Goal: Check status: Check status

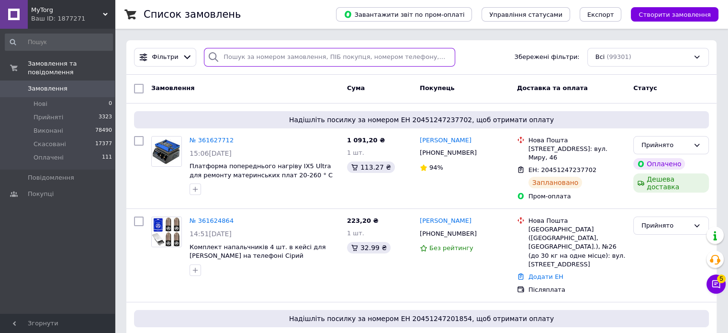
click at [242, 59] on input "search" at bounding box center [329, 57] width 251 height 19
paste input "361591937"
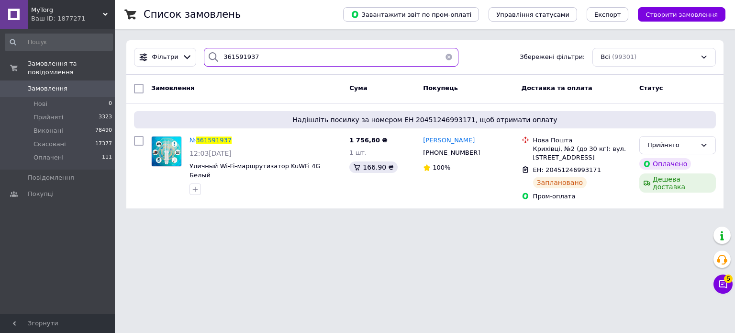
paste input "2491"
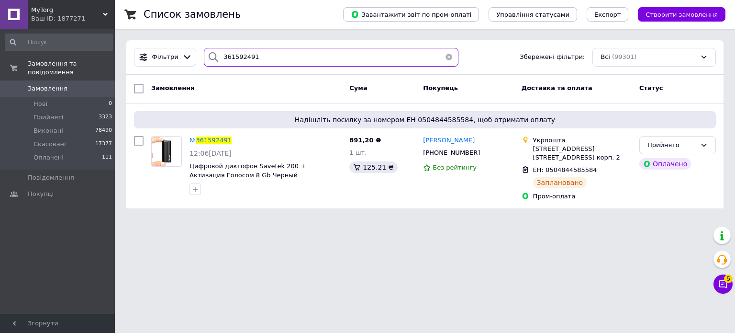
paste input "604953"
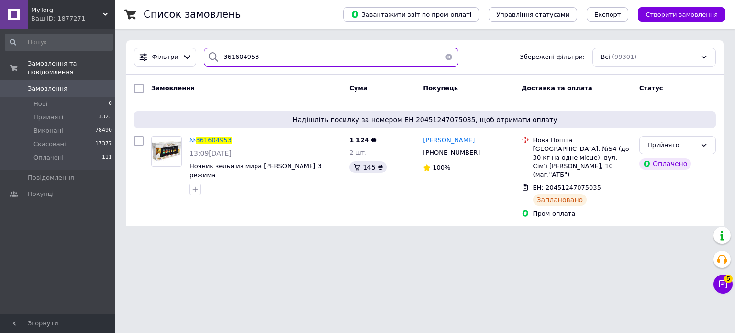
paste input "529"
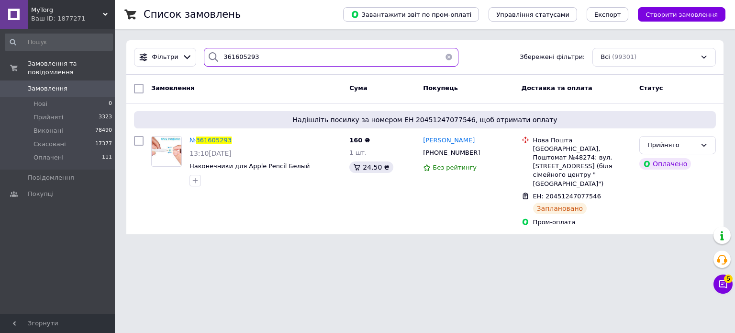
paste input "990"
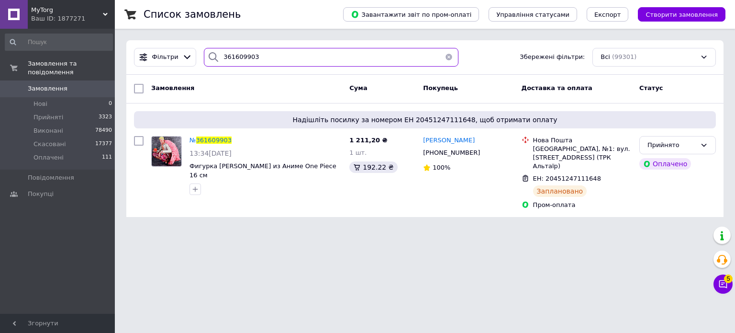
paste input "15740"
paste input "8415"
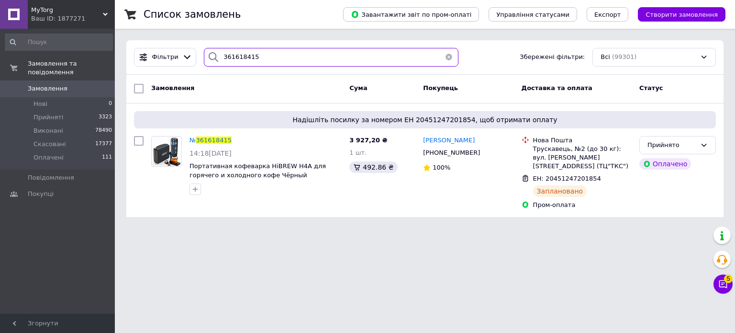
paste input "27712"
type input "361627712"
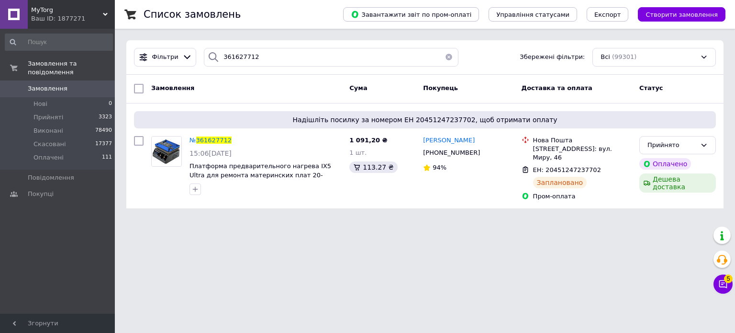
click at [88, 11] on span "MyTorg" at bounding box center [67, 10] width 72 height 9
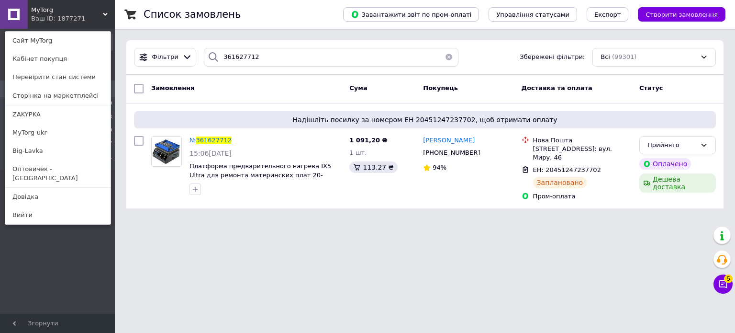
click at [38, 148] on link "Big-Lavka" at bounding box center [57, 151] width 105 height 18
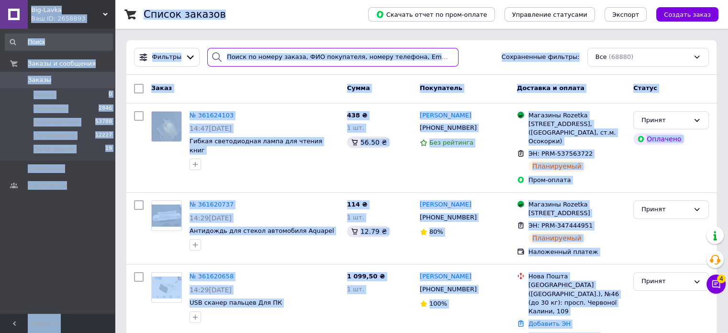
click at [244, 52] on input "search" at bounding box center [332, 57] width 251 height 19
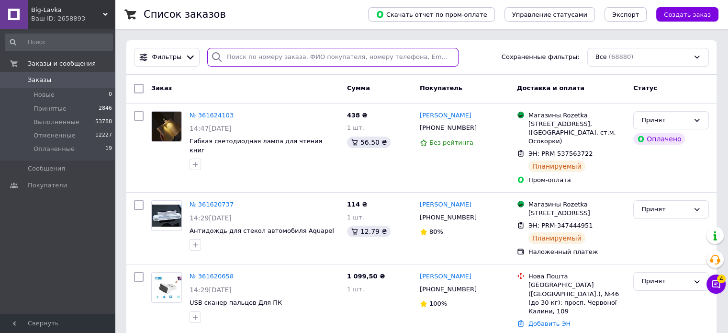
paste input "361598616"
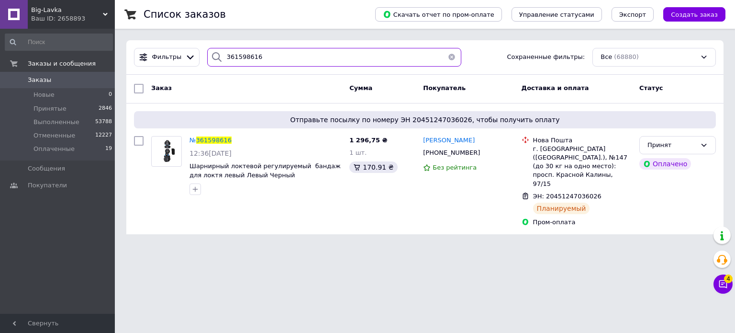
paste input "600479"
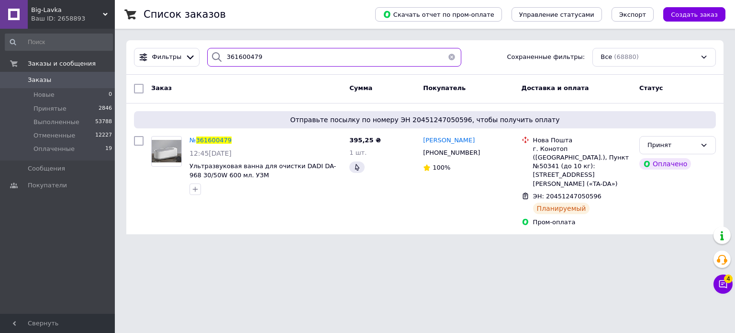
paste input "15007"
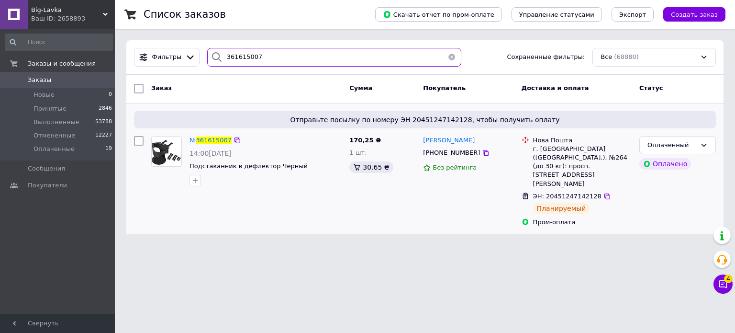
paste input "105"
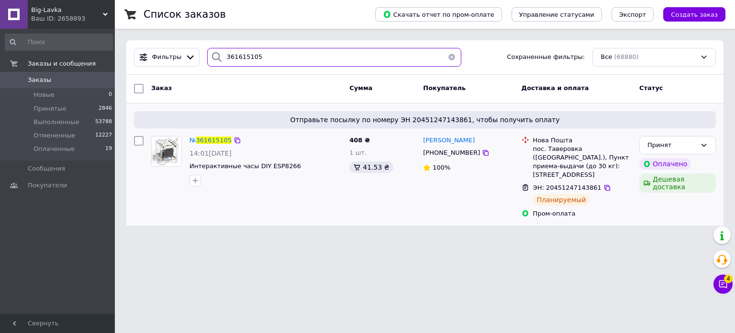
paste input "20508"
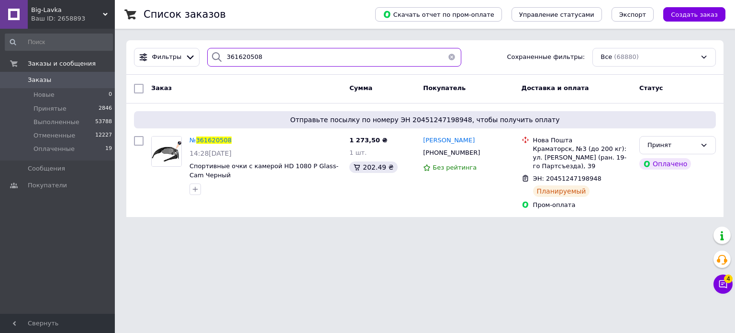
paste input "4103"
type input "361624103"
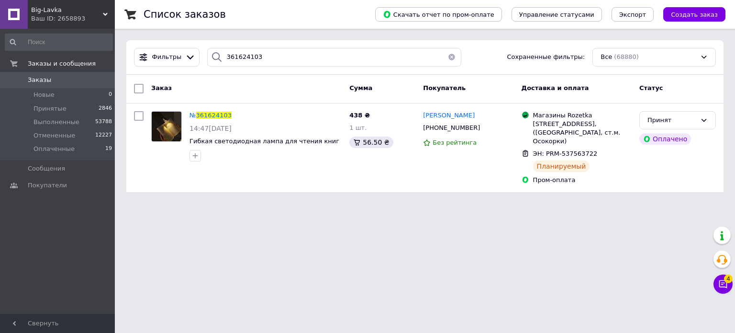
click at [78, 18] on div "Ваш ID: 2658893" at bounding box center [73, 18] width 84 height 9
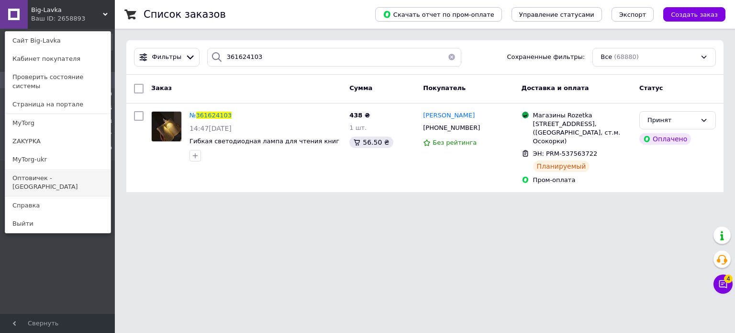
click at [66, 173] on link "Оптовичек - [GEOGRAPHIC_DATA]" at bounding box center [57, 182] width 105 height 27
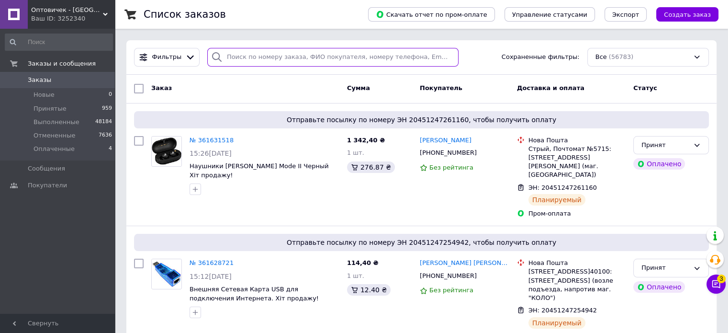
click at [248, 53] on input "search" at bounding box center [332, 57] width 251 height 19
paste input "361631518"
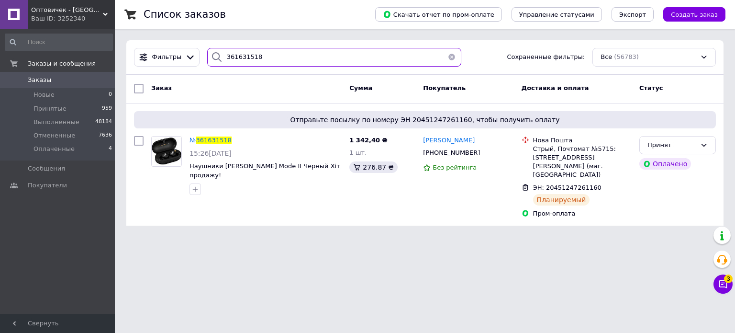
paste input "28721"
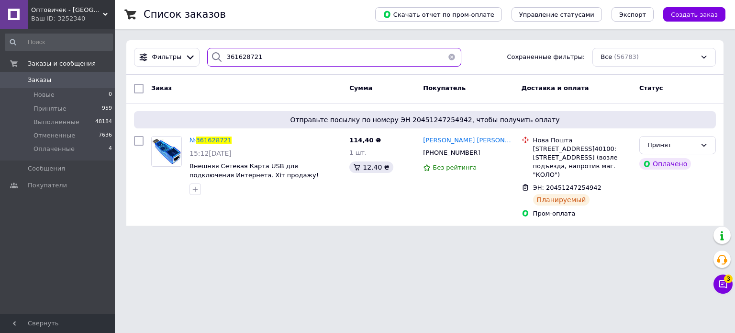
paste input "6528"
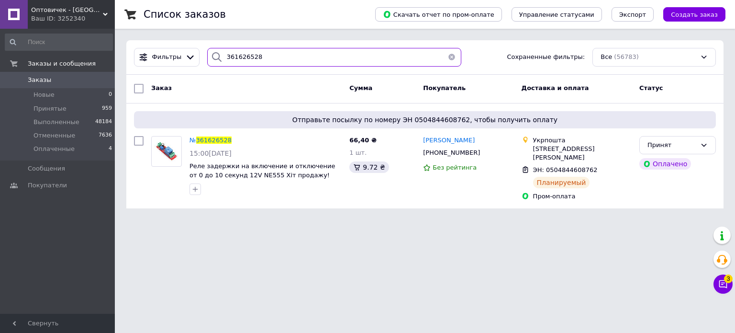
paste input "5291"
paste input "05963"
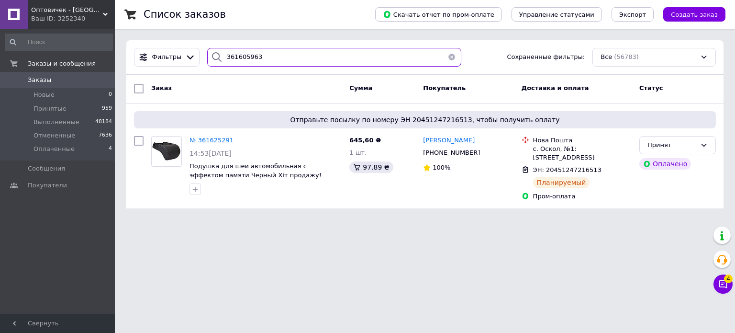
type input "361605963"
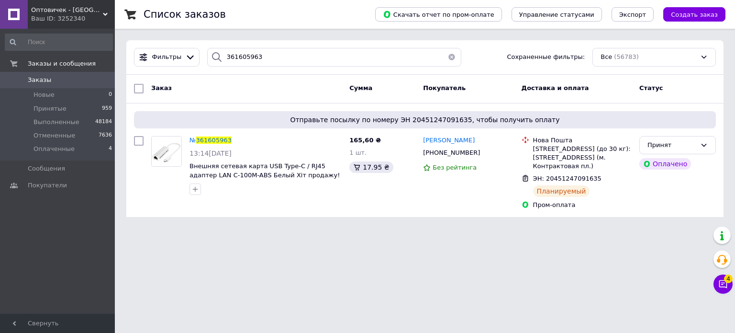
click at [73, 20] on div "Ваш ID: 3252340" at bounding box center [73, 18] width 84 height 9
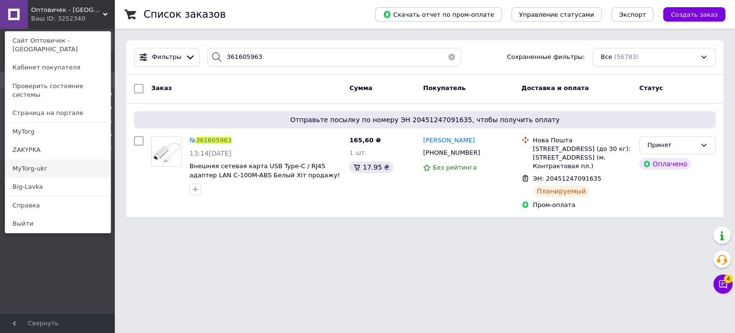
click at [54, 159] on link "MyTorg-ukr" at bounding box center [57, 168] width 105 height 18
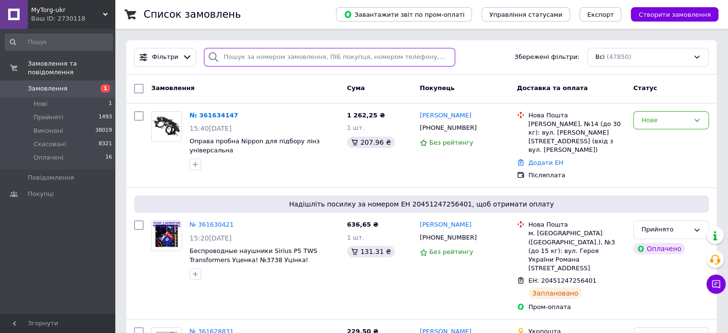
click at [304, 48] on input "search" at bounding box center [329, 57] width 251 height 19
paste input "361630421"
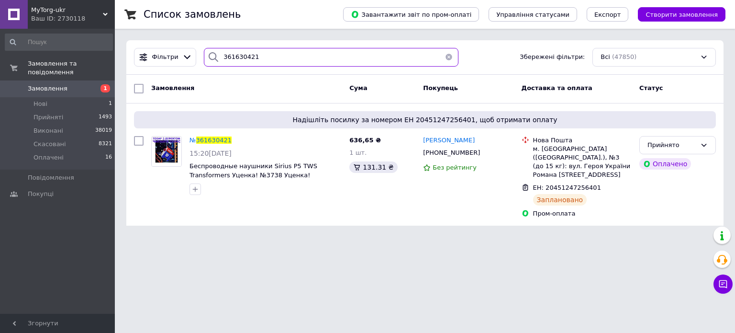
paste input "27467"
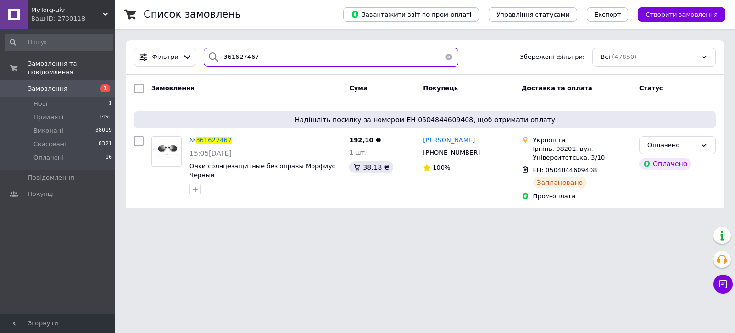
paste input "2418"
paste input "09155"
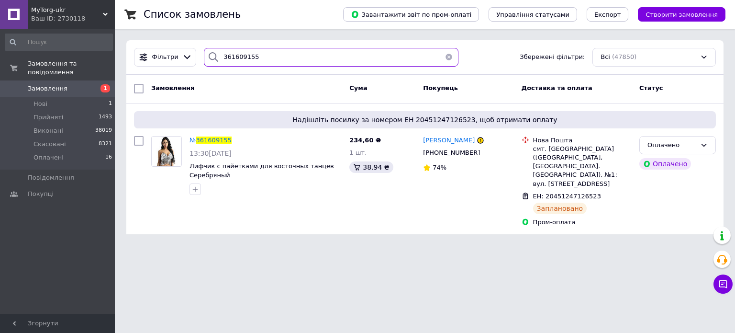
paste input "4277"
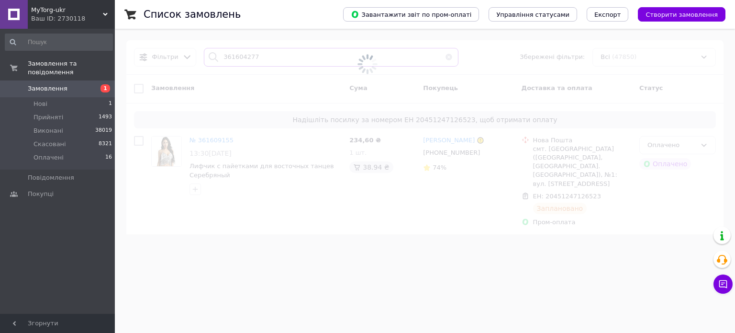
type input "361604277"
